Goal: Entertainment & Leisure: Browse casually

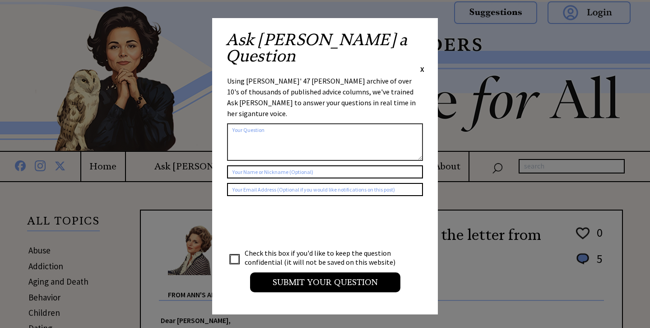
click at [422, 65] on span "X" at bounding box center [422, 69] width 4 height 9
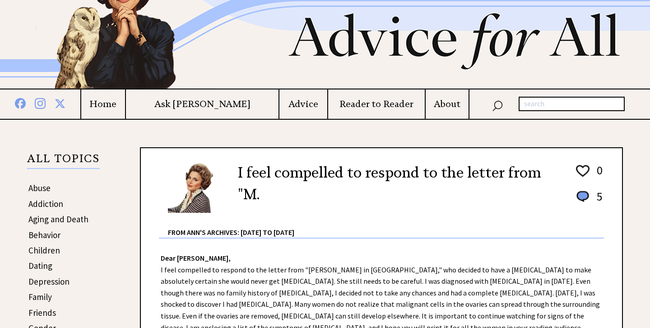
scroll to position [44, 0]
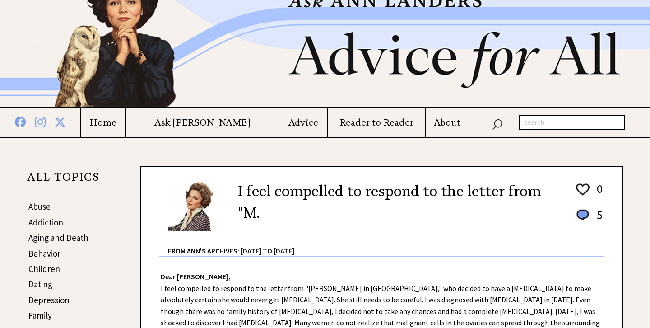
click at [286, 123] on h4 "Advice" at bounding box center [303, 122] width 48 height 11
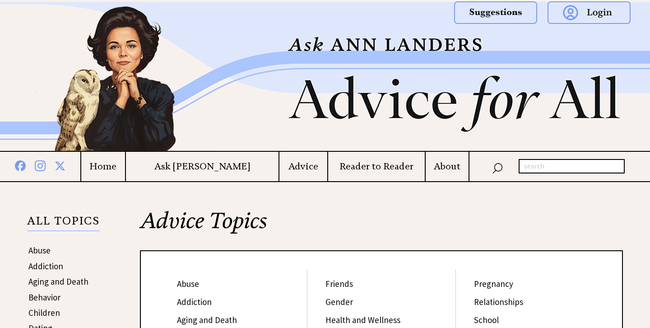
click at [125, 161] on h4 "Home" at bounding box center [103, 166] width 44 height 11
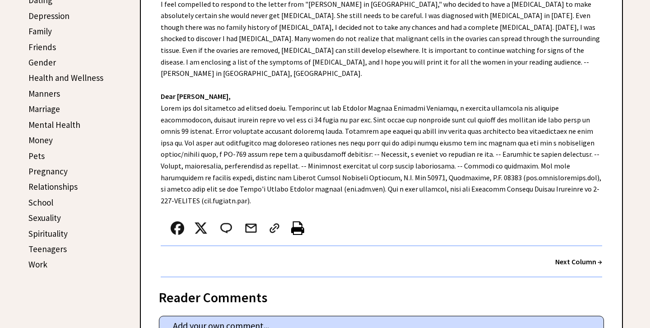
scroll to position [330, 0]
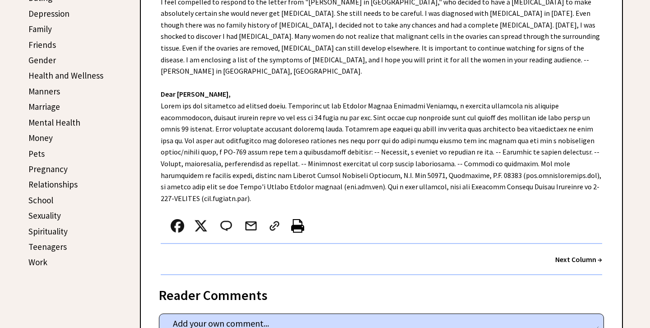
click at [588, 255] on strong "Next Column →" at bounding box center [578, 259] width 47 height 9
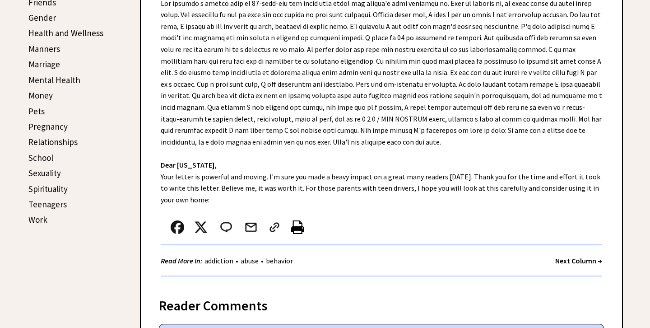
scroll to position [374, 0]
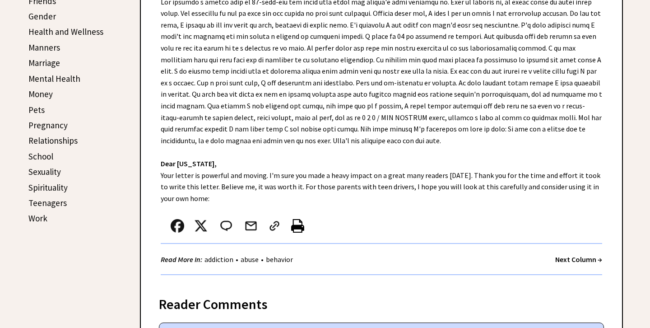
click at [562, 260] on strong "Next Column →" at bounding box center [578, 259] width 47 height 9
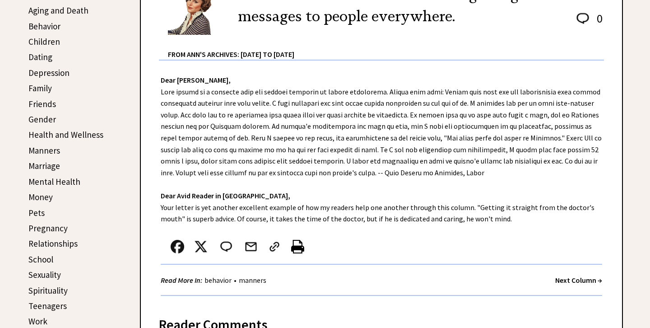
scroll to position [272, 0]
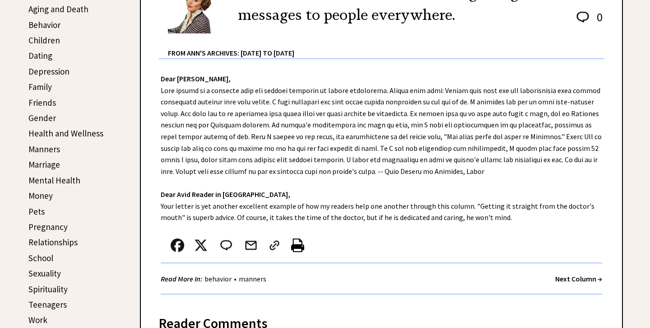
click at [557, 278] on strong "Next Column →" at bounding box center [578, 278] width 47 height 9
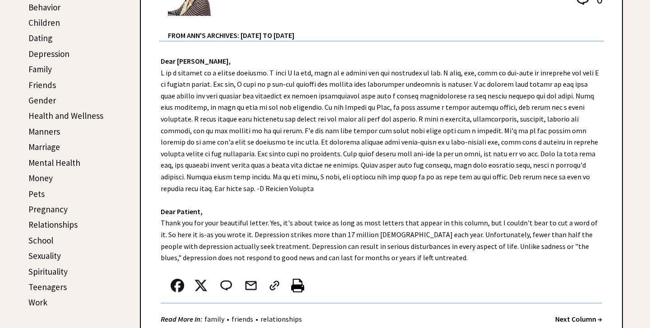
scroll to position [292, 0]
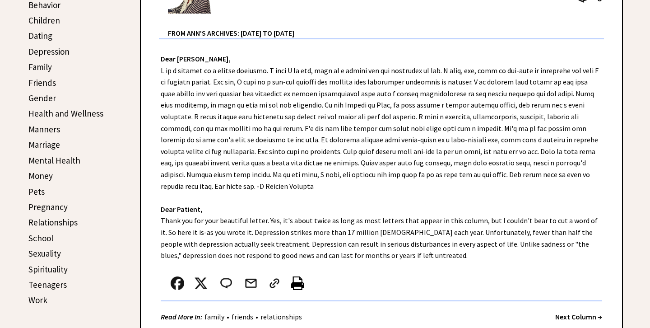
click at [584, 312] on strong "Next Column →" at bounding box center [578, 316] width 47 height 9
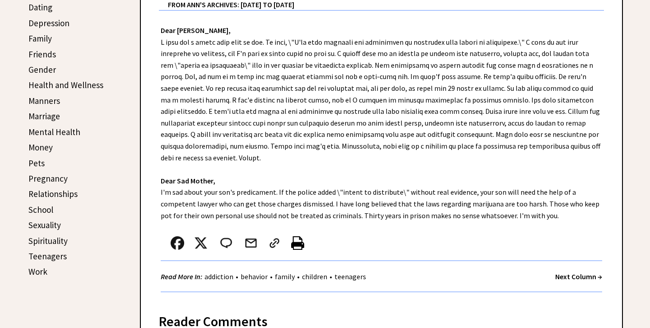
scroll to position [321, 0]
click at [575, 271] on strong "Next Column →" at bounding box center [578, 275] width 47 height 9
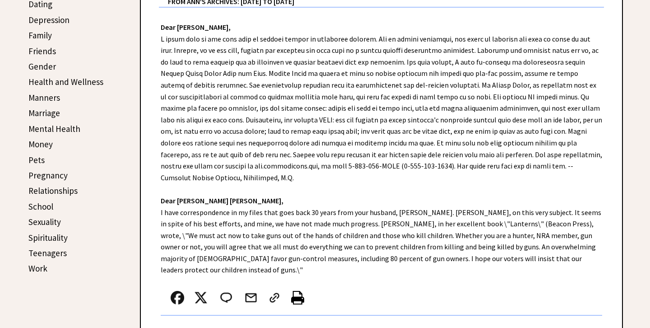
scroll to position [359, 0]
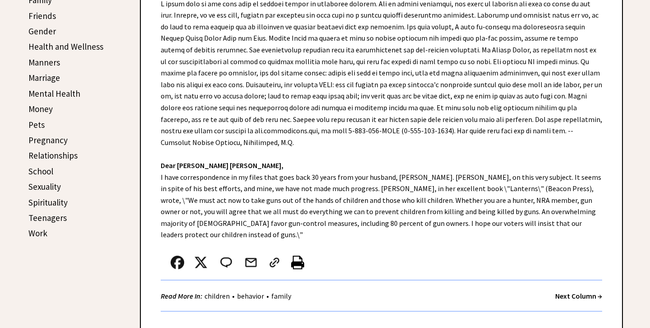
click at [564, 291] on strong "Next Column →" at bounding box center [578, 295] width 47 height 9
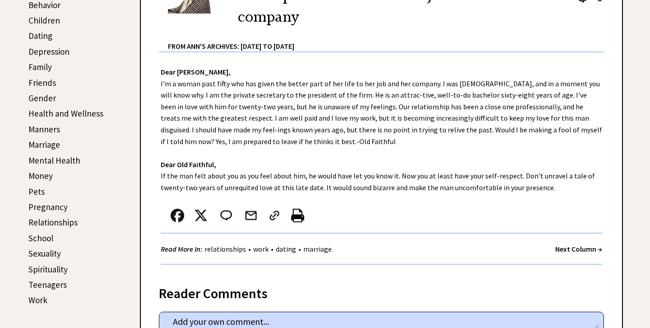
scroll to position [293, 0]
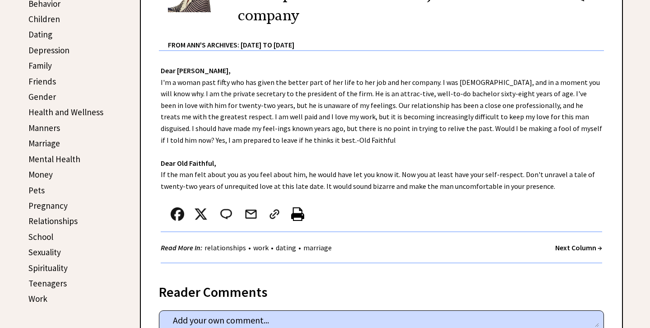
click at [584, 246] on strong "Next Column →" at bounding box center [578, 247] width 47 height 9
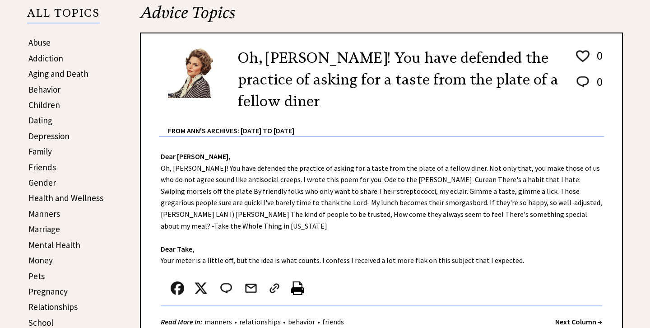
scroll to position [208, 0]
click at [576, 316] on strong "Next Column →" at bounding box center [578, 320] width 47 height 9
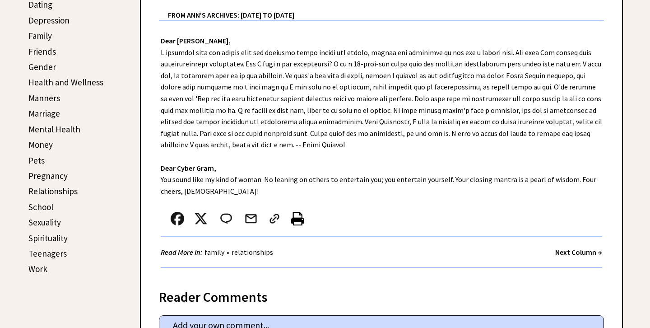
scroll to position [324, 0]
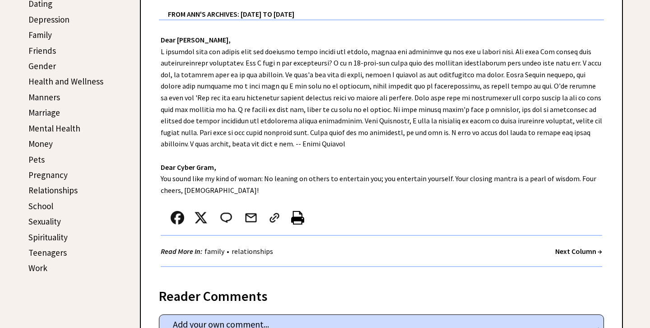
click at [566, 249] on strong "Next Column →" at bounding box center [578, 250] width 47 height 9
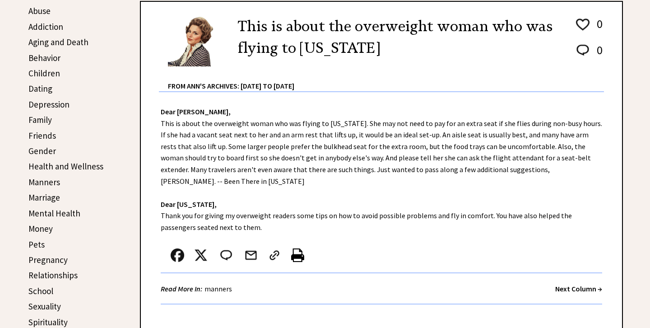
scroll to position [240, 0]
click at [572, 283] on strong "Next Column →" at bounding box center [578, 287] width 47 height 9
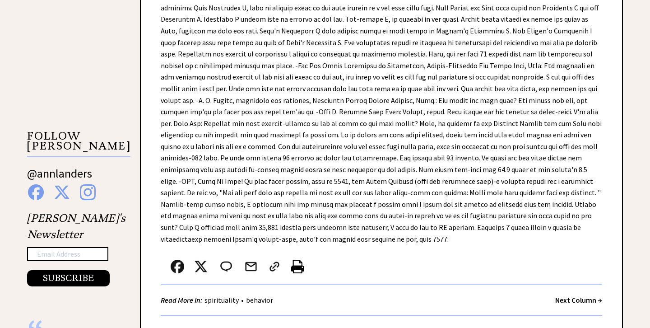
scroll to position [808, 0]
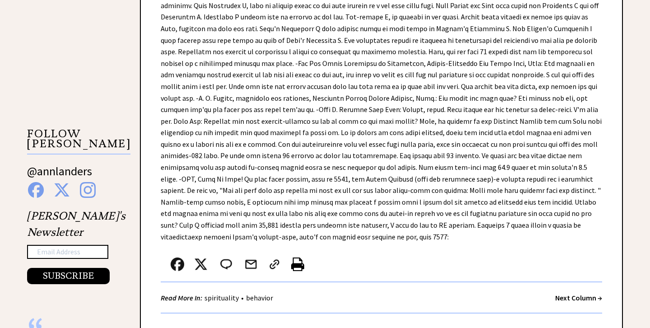
click at [571, 293] on strong "Next Column →" at bounding box center [578, 297] width 47 height 9
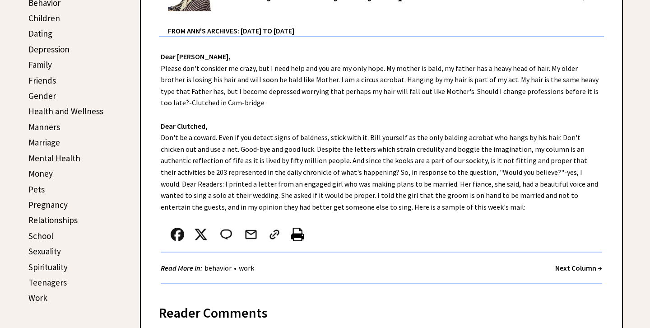
scroll to position [297, 0]
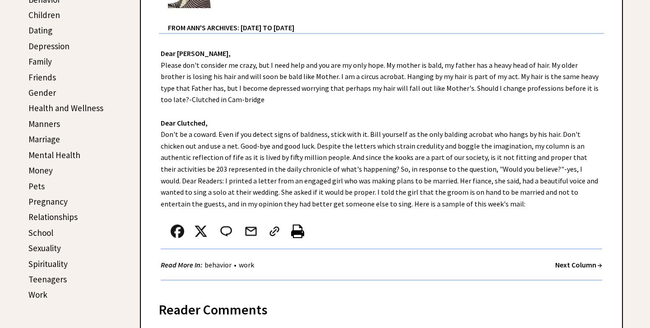
click at [572, 259] on div "Next Column →" at bounding box center [578, 264] width 47 height 11
click at [574, 263] on strong "Next Column →" at bounding box center [578, 264] width 47 height 9
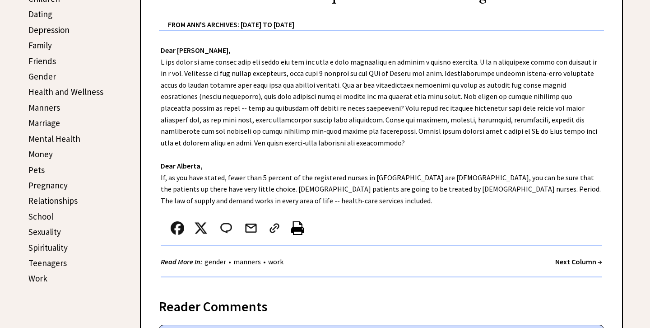
scroll to position [315, 0]
click at [571, 263] on strong "Next Column →" at bounding box center [578, 260] width 47 height 9
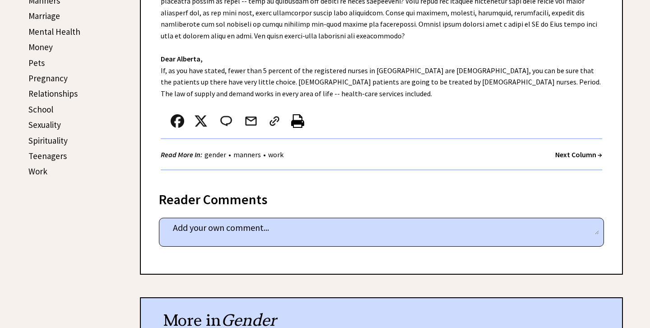
scroll to position [390, 0]
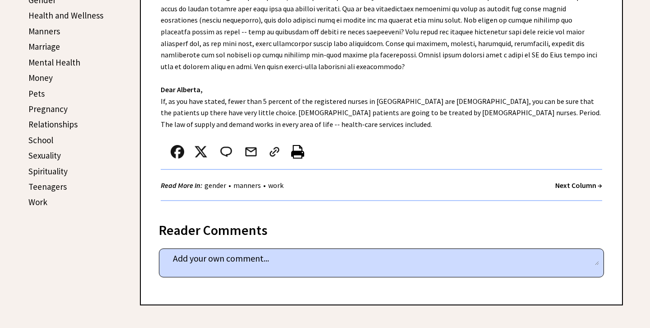
click at [568, 180] on div "Next Column →" at bounding box center [578, 185] width 47 height 11
click at [569, 184] on strong "Next Column →" at bounding box center [578, 185] width 47 height 9
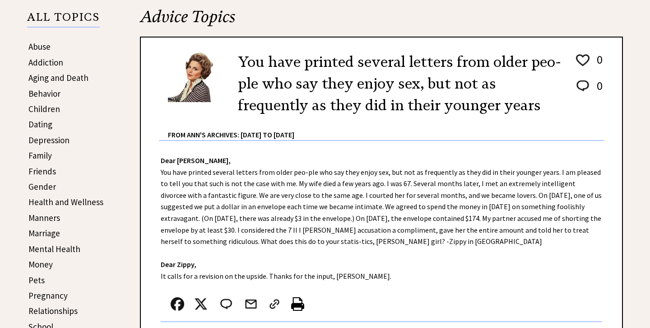
scroll to position [204, 0]
